Goal: Information Seeking & Learning: Learn about a topic

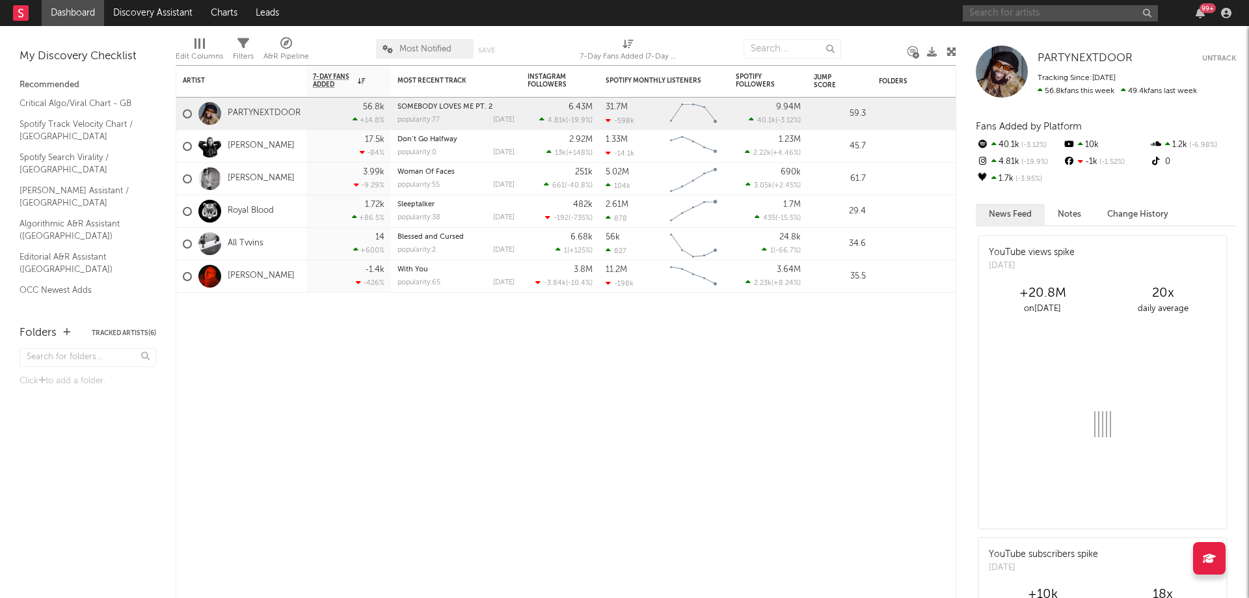
click at [1048, 8] on input "text" at bounding box center [1060, 13] width 195 height 16
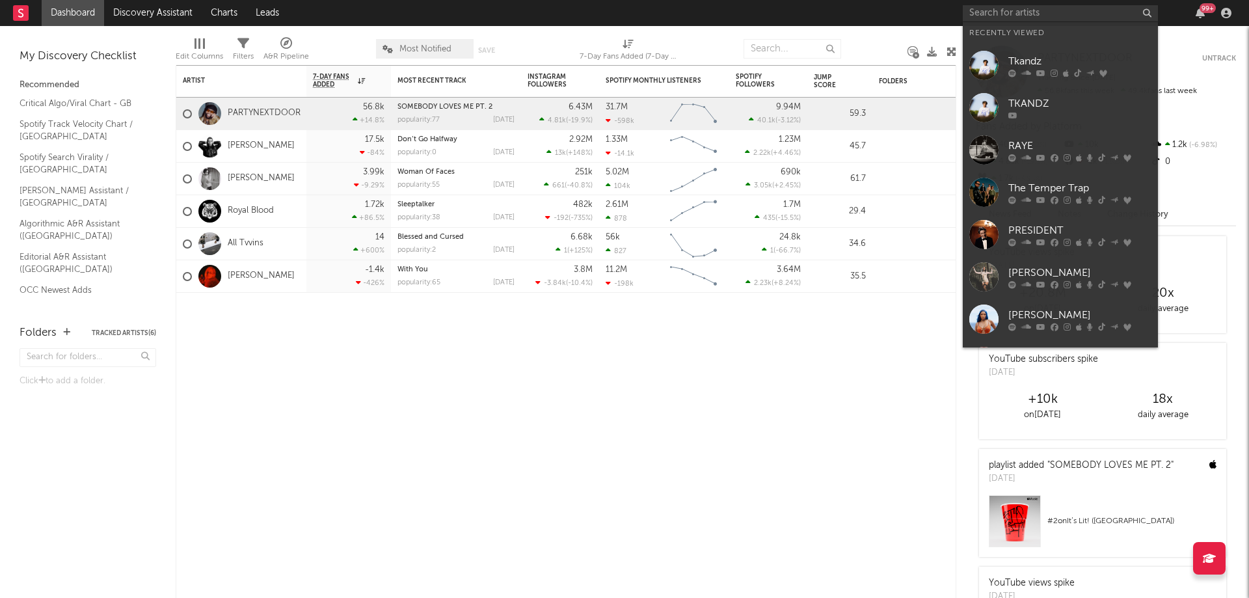
click at [990, 65] on div at bounding box center [983, 65] width 29 height 29
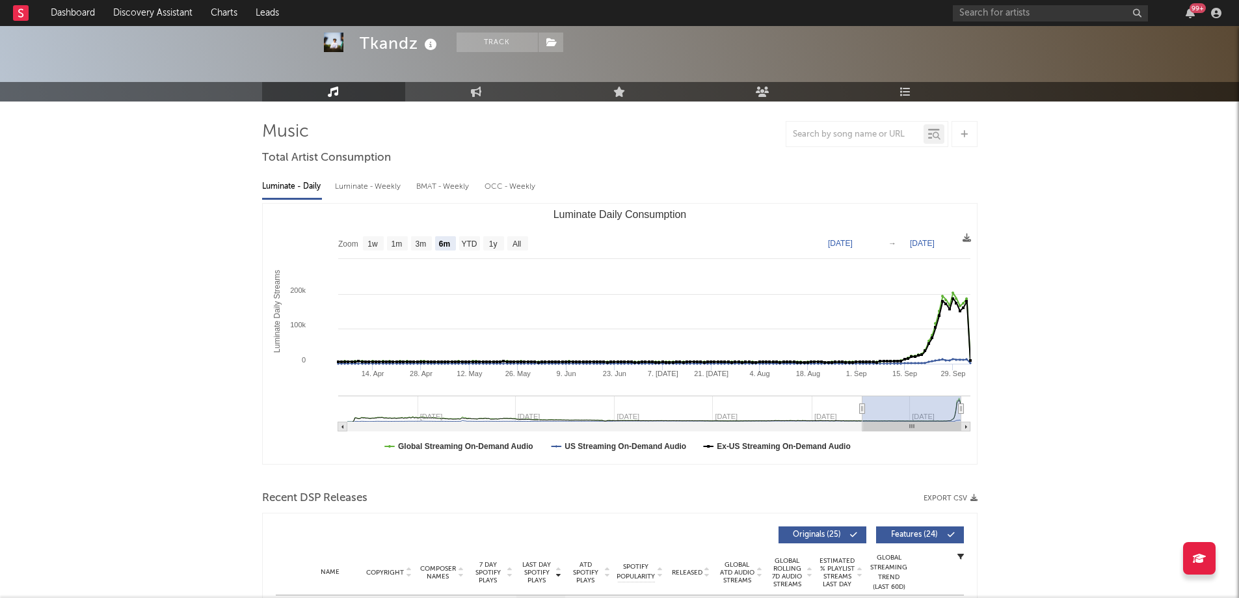
scroll to position [130, 0]
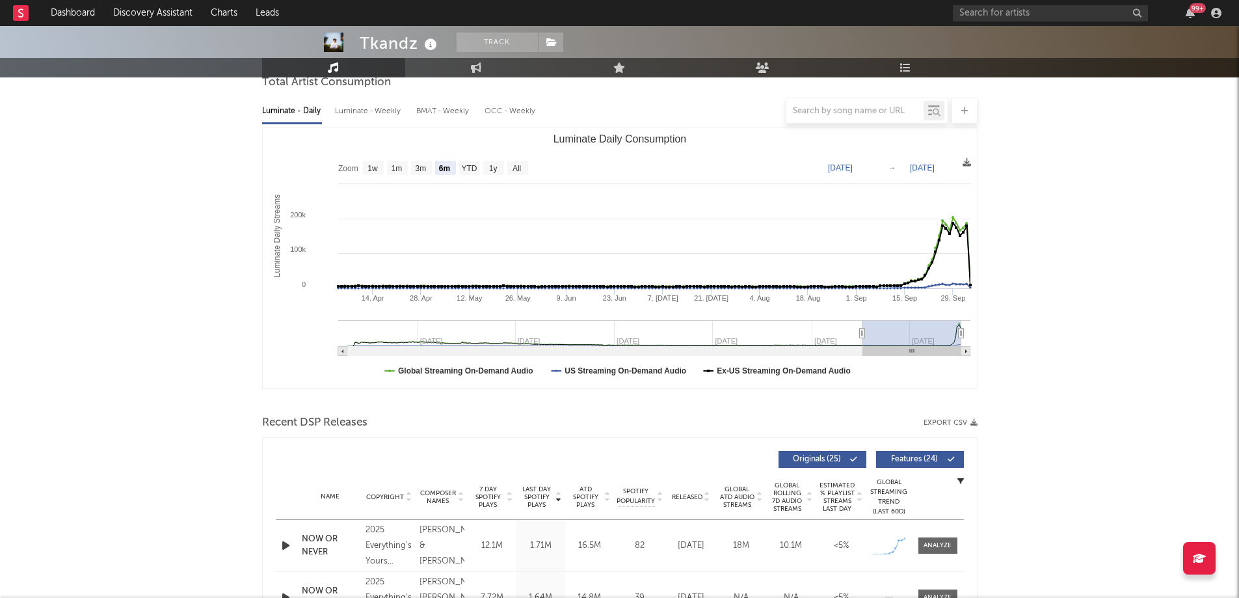
click at [386, 171] on rect "Luminate Daily Consumption" at bounding box center [620, 258] width 714 height 260
click at [394, 170] on text "1m" at bounding box center [396, 168] width 11 height 9
select select "1m"
type input "[DATE]"
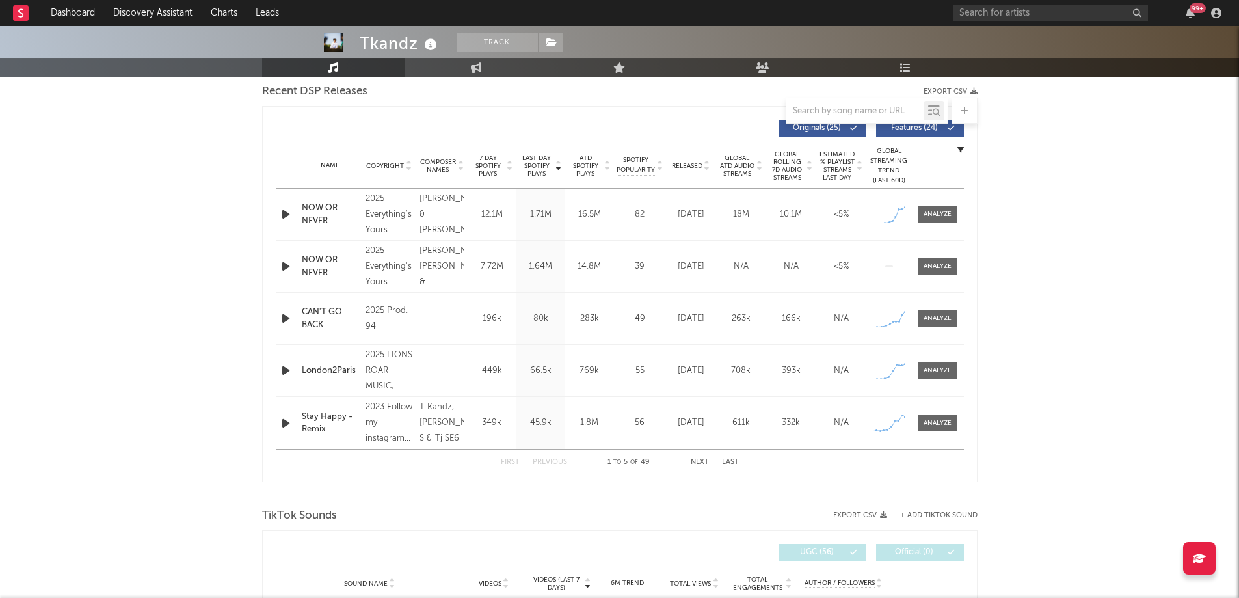
scroll to position [417, 0]
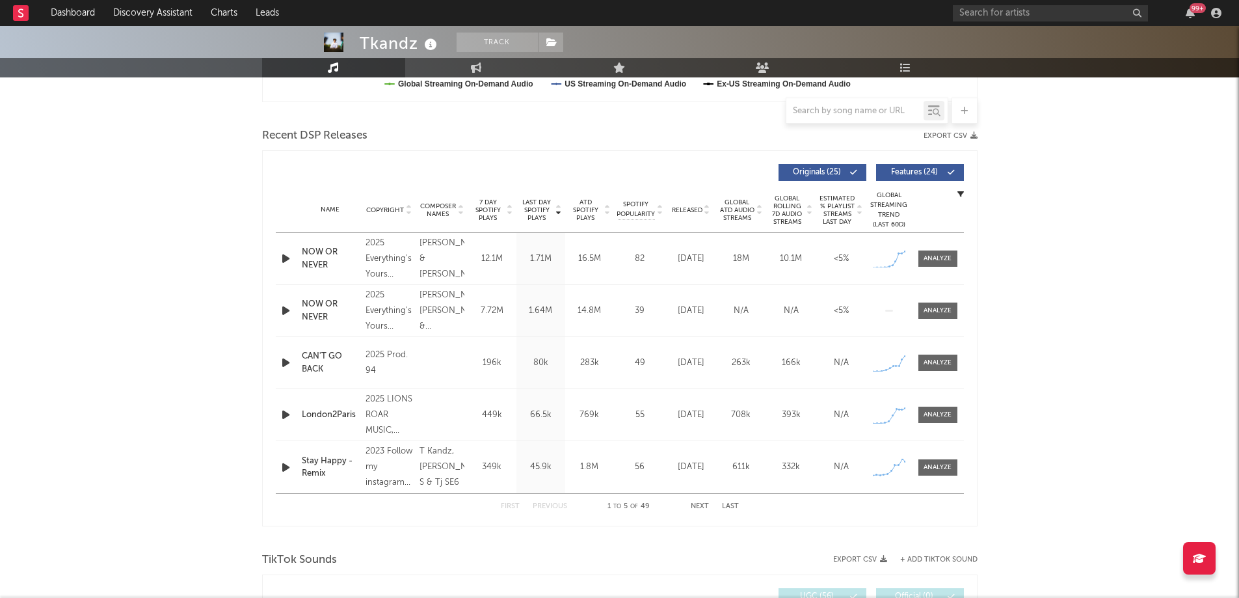
drag, startPoint x: 930, startPoint y: 260, endPoint x: 764, endPoint y: 278, distance: 166.8
click at [929, 260] on div at bounding box center [938, 259] width 28 height 10
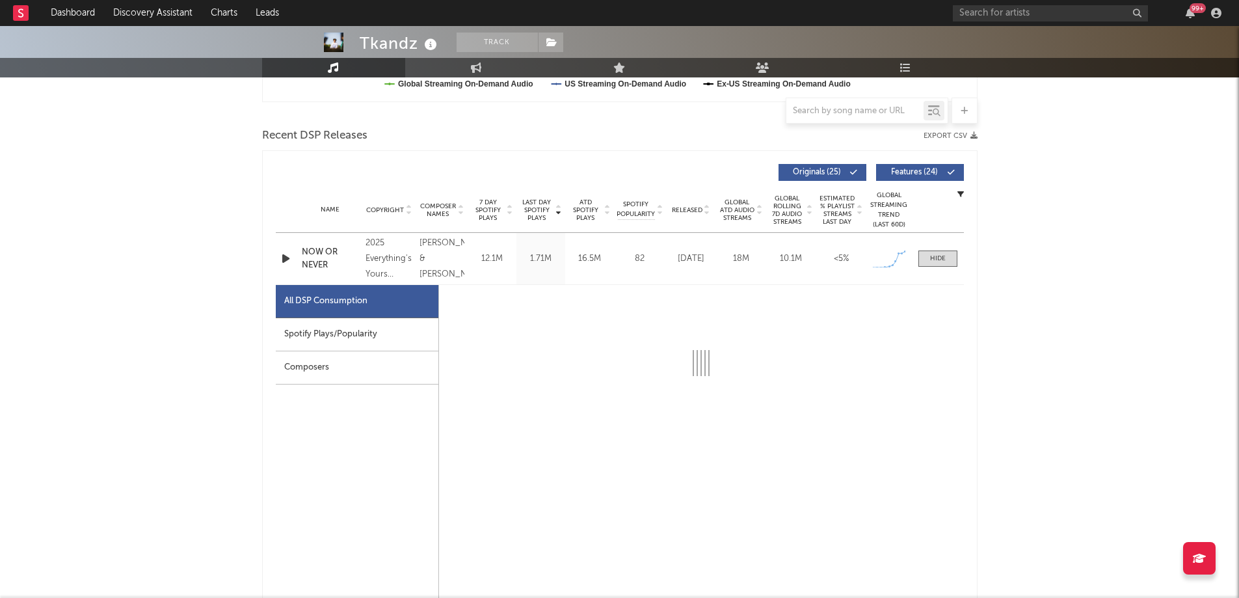
select select "1w"
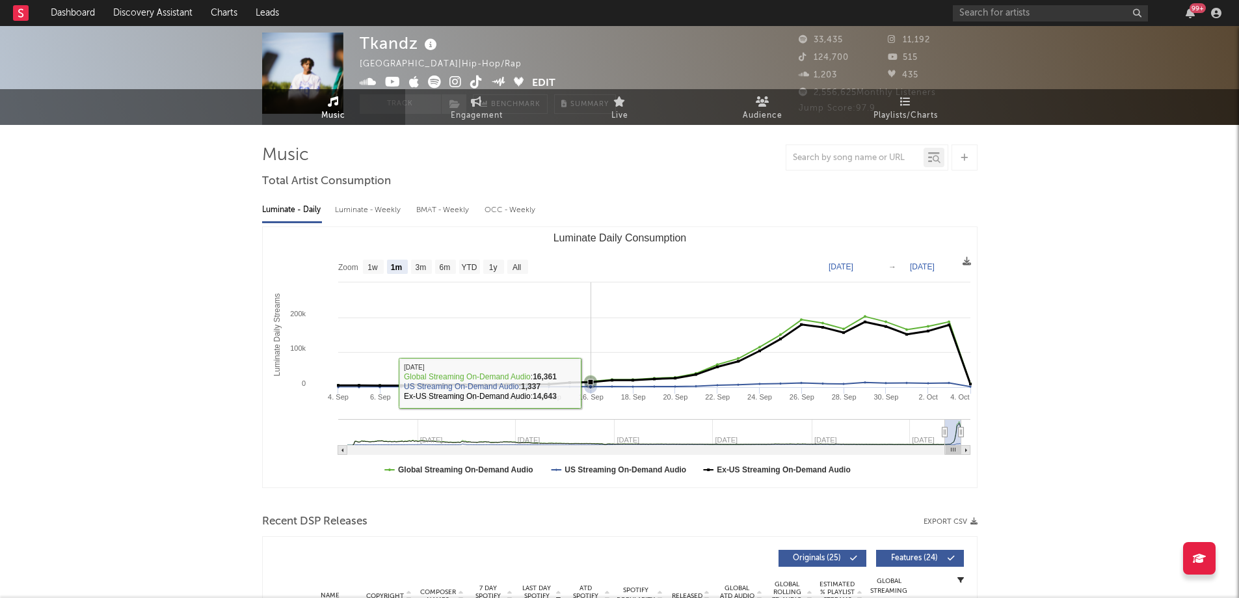
scroll to position [0, 0]
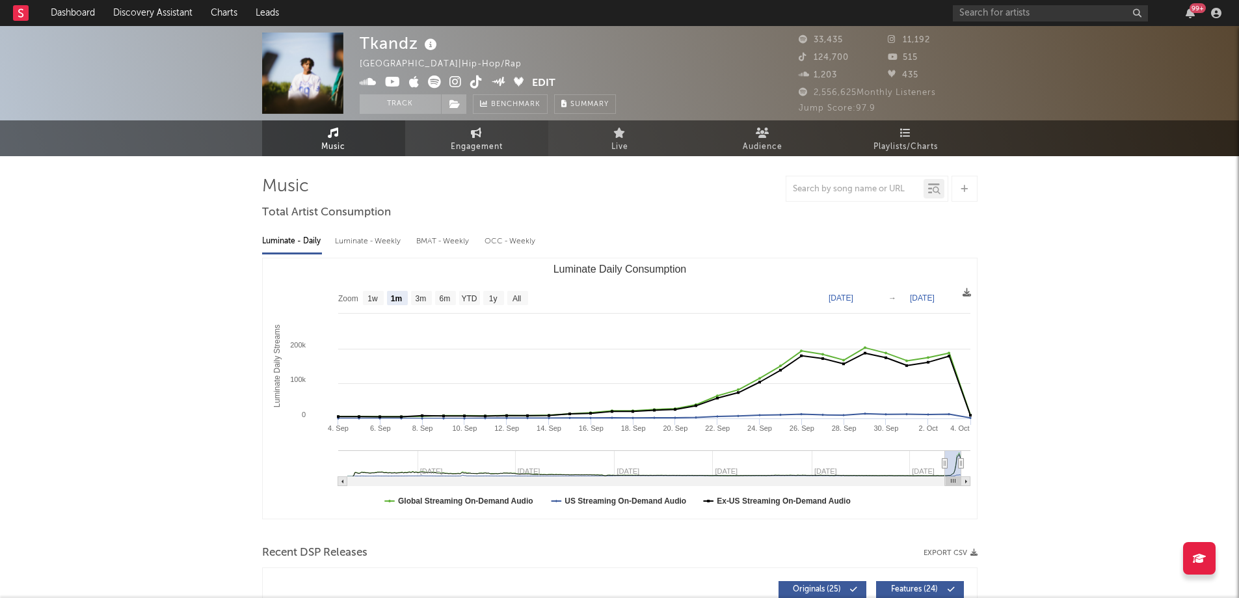
click at [483, 148] on span "Engagement" at bounding box center [477, 147] width 52 height 16
select select "1w"
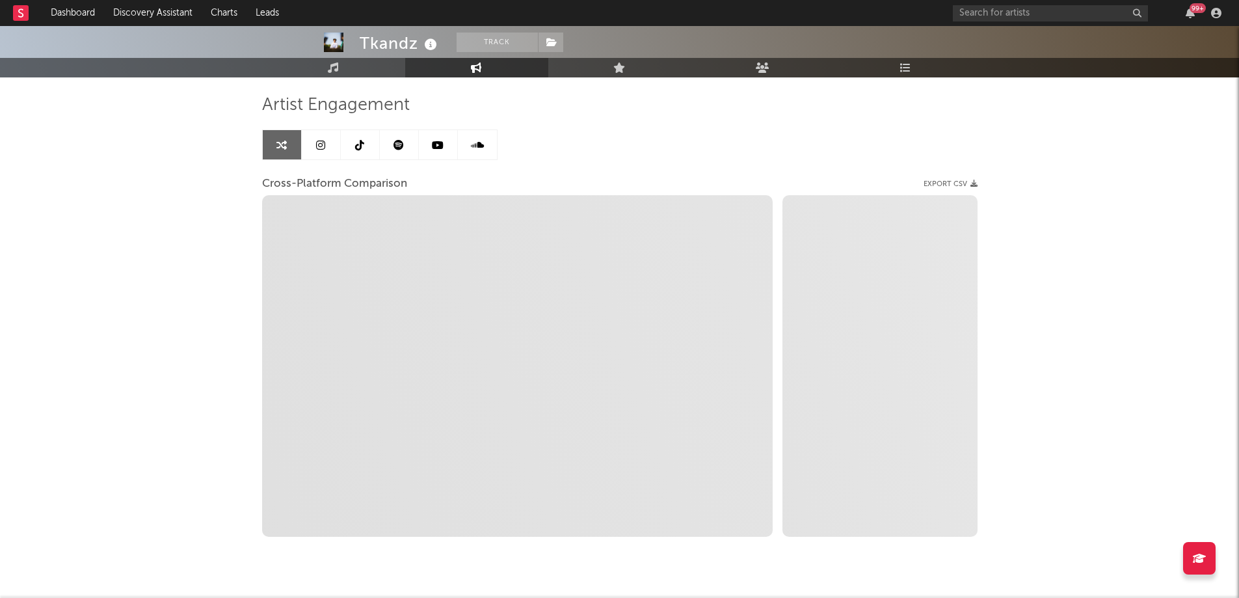
scroll to position [111, 0]
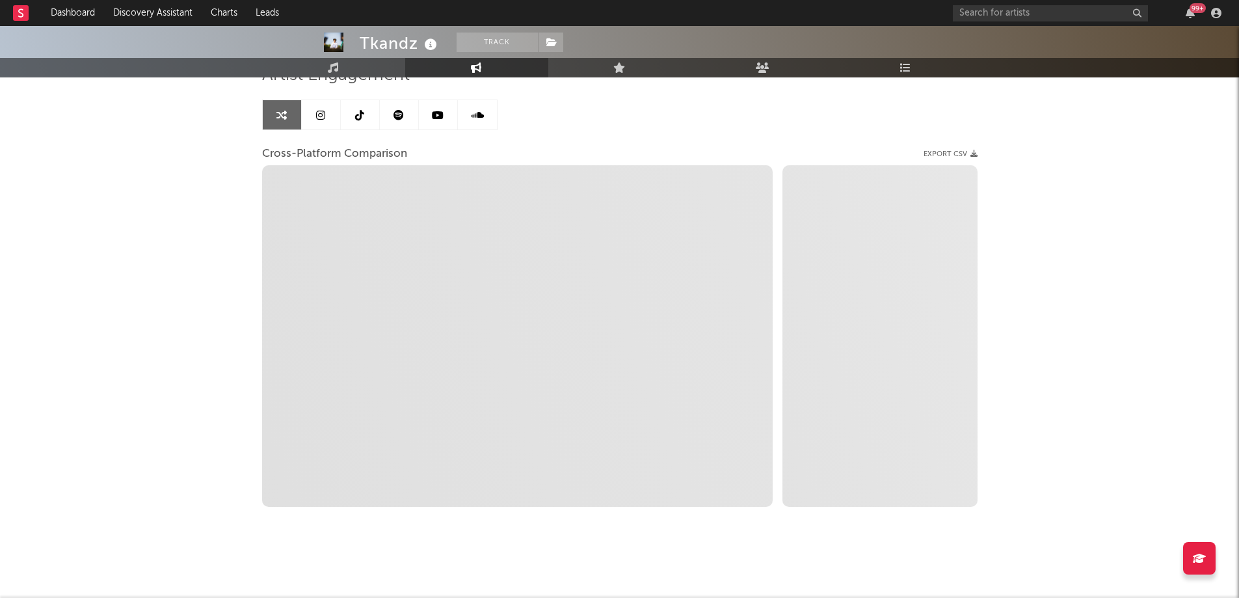
select select "1m"
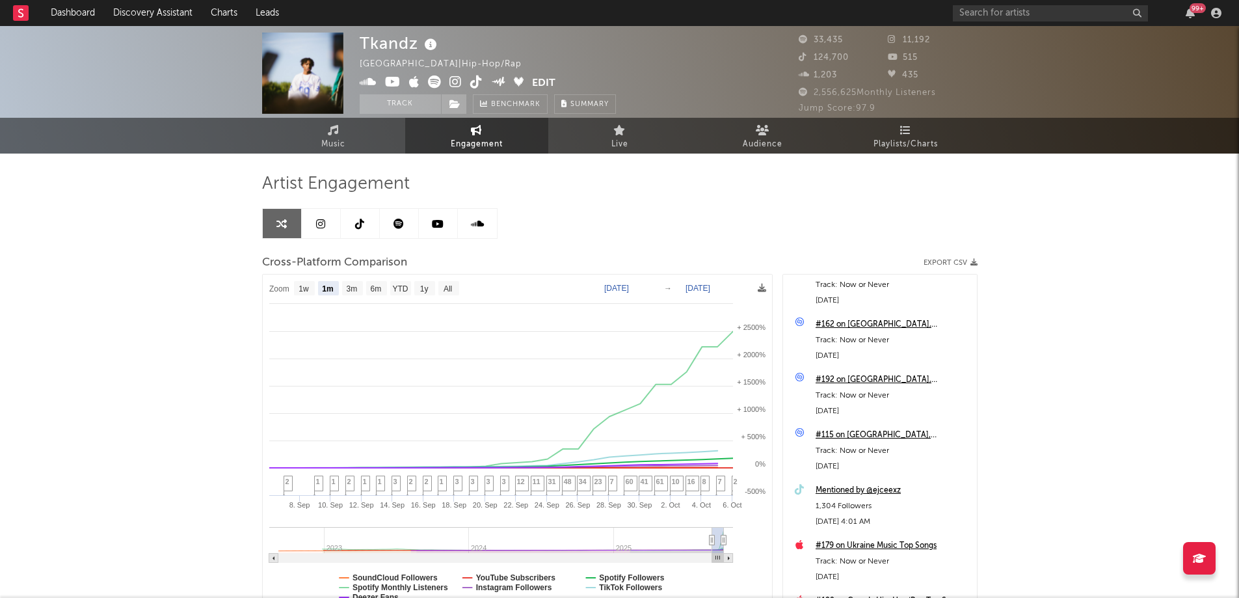
scroll to position [0, 0]
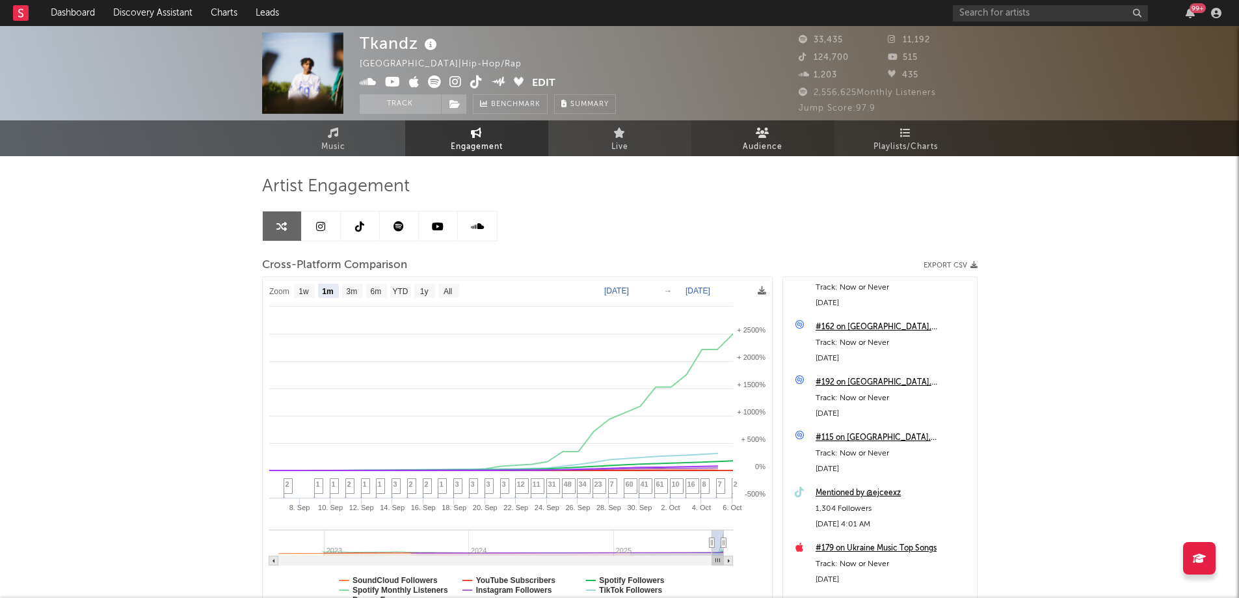
click at [774, 139] on link "Audience" at bounding box center [763, 138] width 143 height 36
